Goal: Task Accomplishment & Management: Use online tool/utility

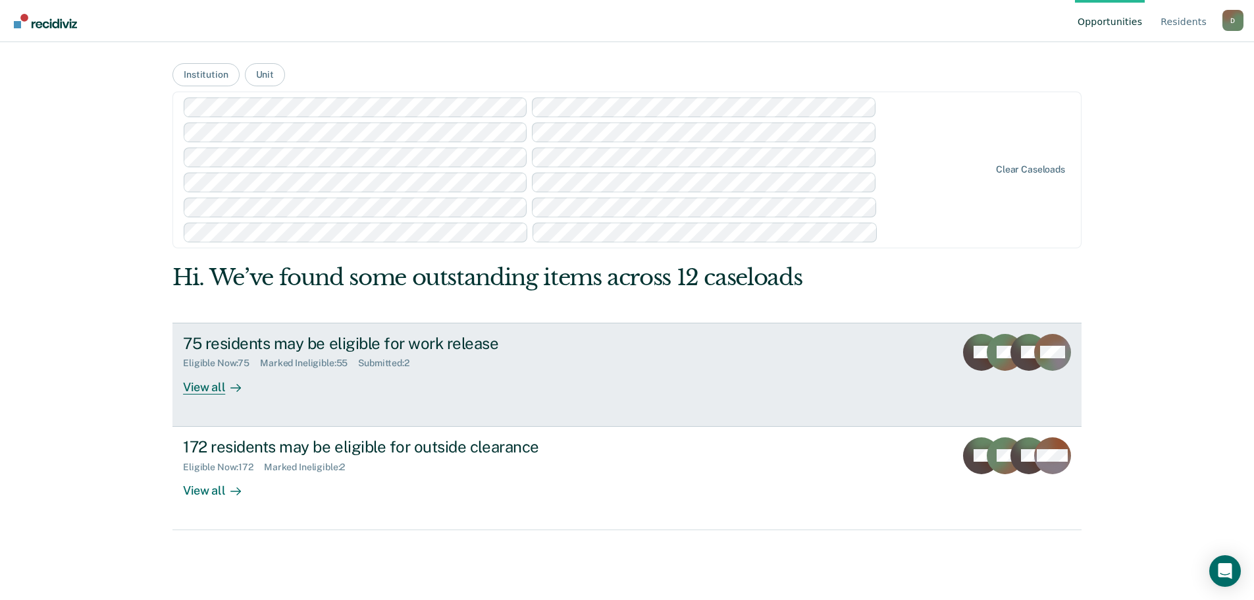
click at [225, 387] on div at bounding box center [233, 386] width 16 height 15
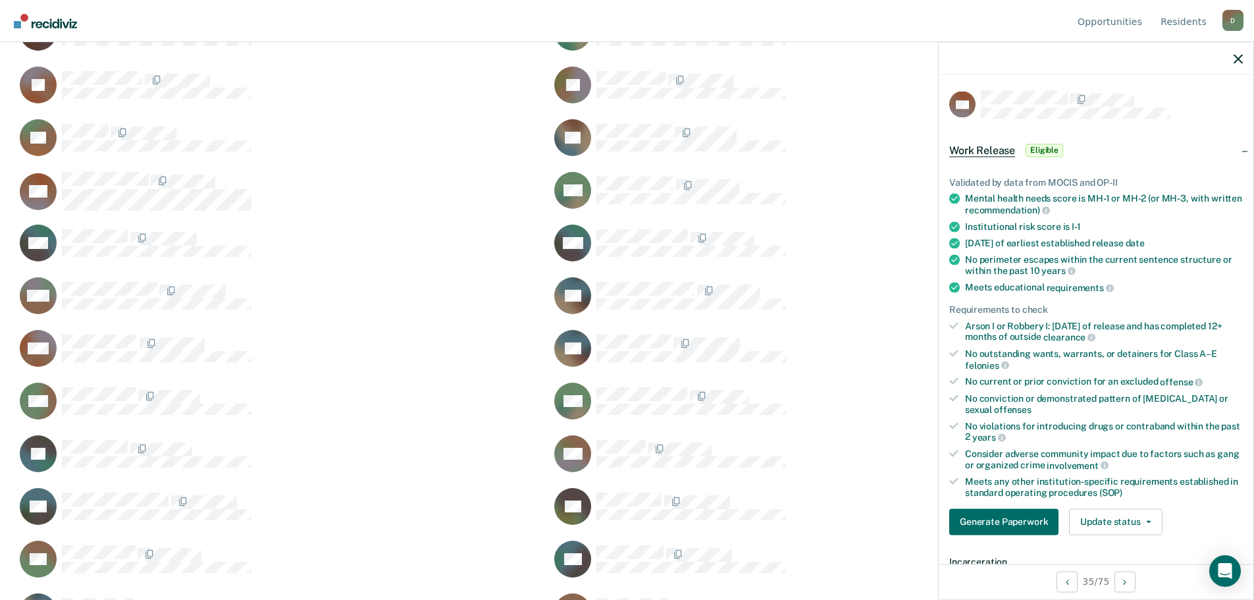
scroll to position [132, 0]
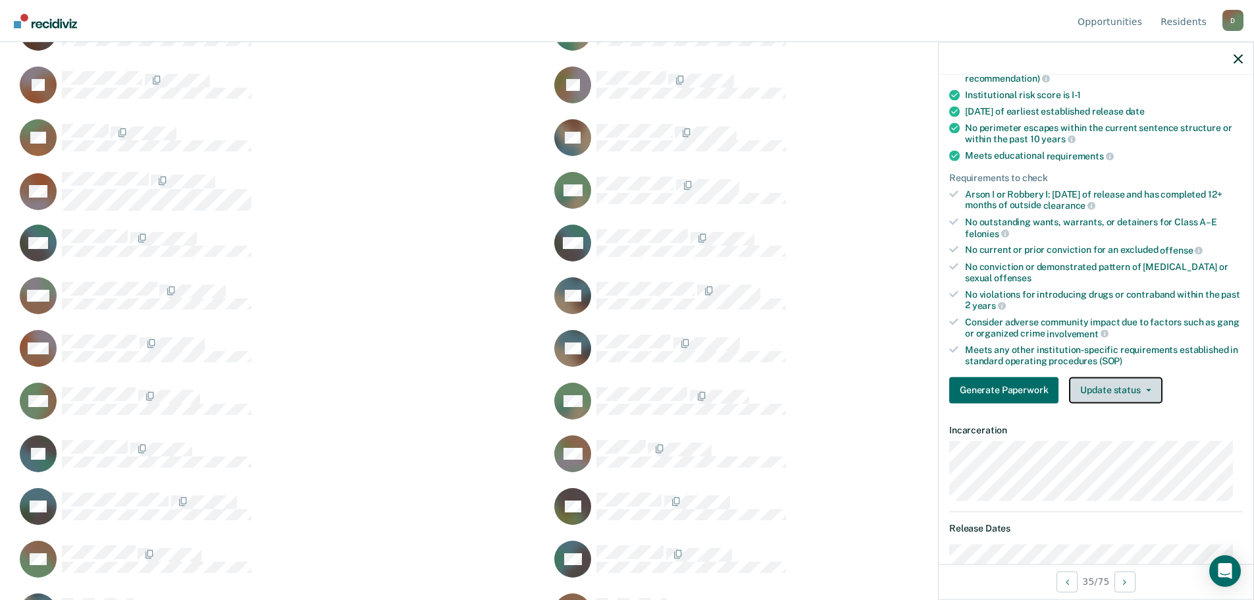
click at [1153, 383] on button "Update status" at bounding box center [1115, 390] width 93 height 26
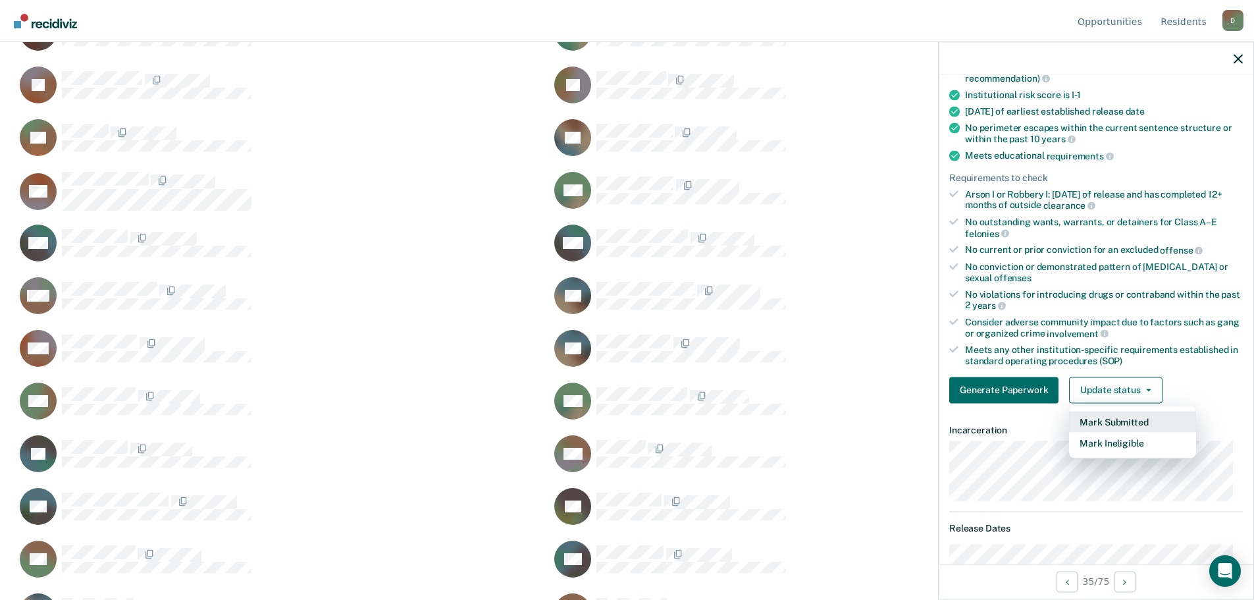
click at [1121, 420] on button "Mark Submitted" at bounding box center [1132, 421] width 127 height 21
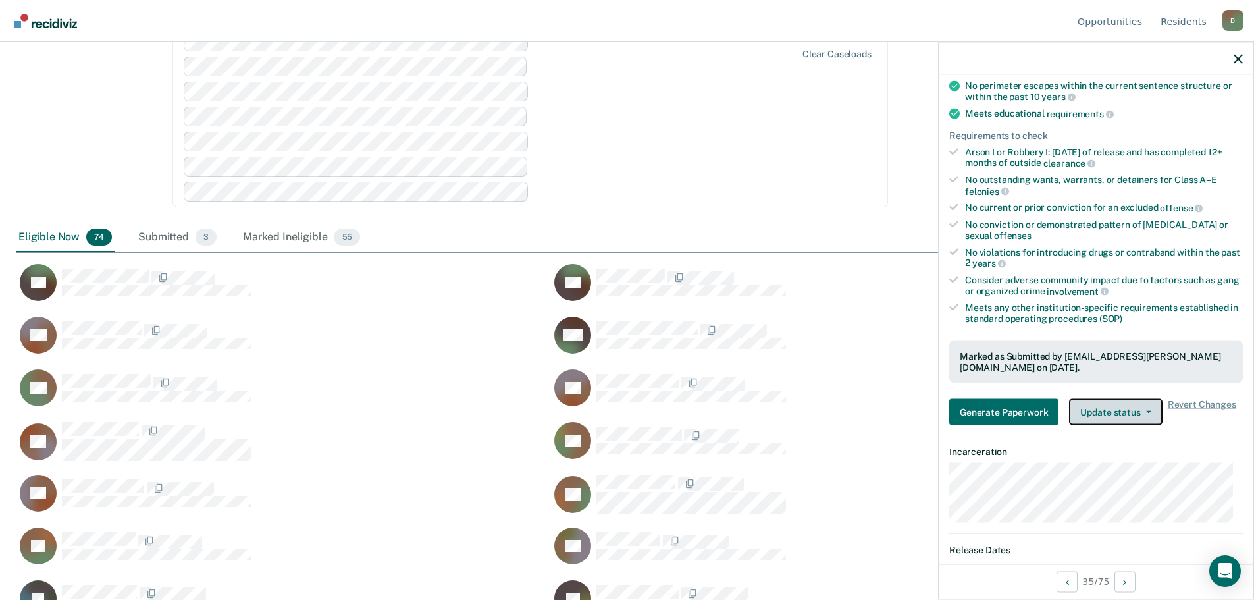
scroll to position [0, 0]
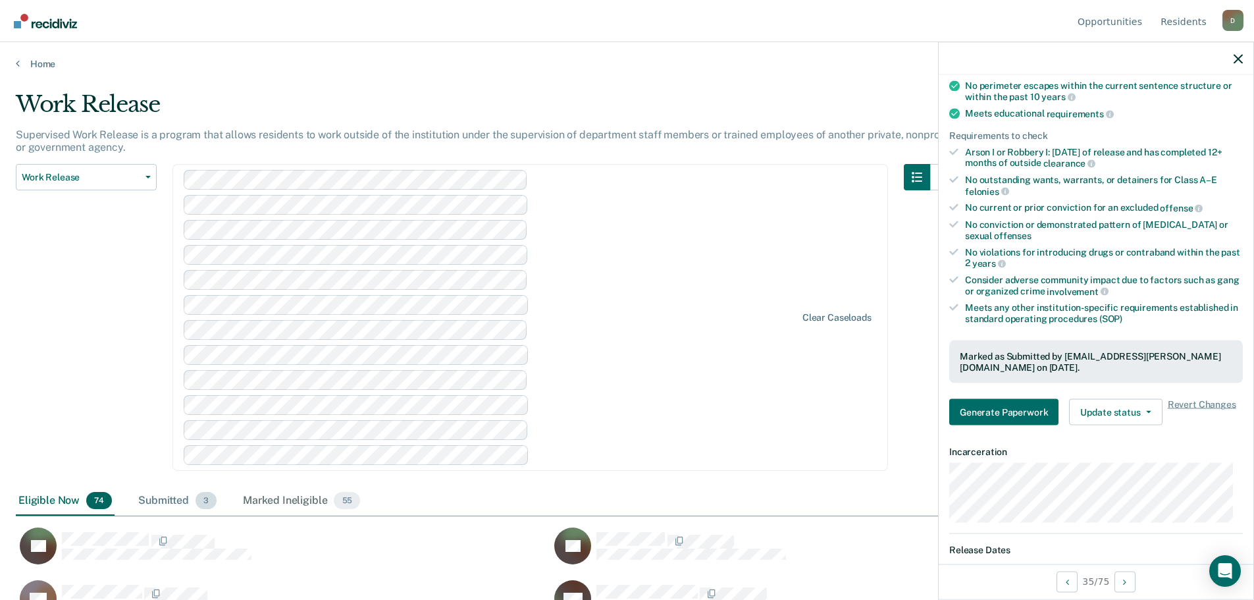
click at [180, 505] on div "Submitted 3" at bounding box center [178, 500] width 84 height 29
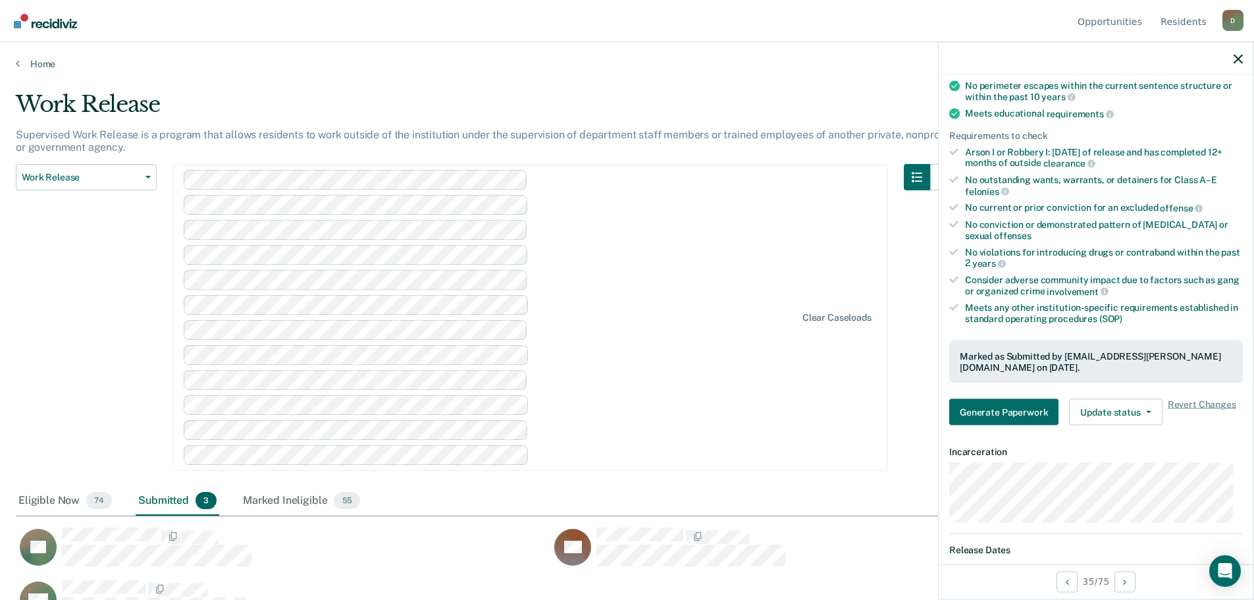
scroll to position [32, 0]
